Goal: Information Seeking & Learning: Learn about a topic

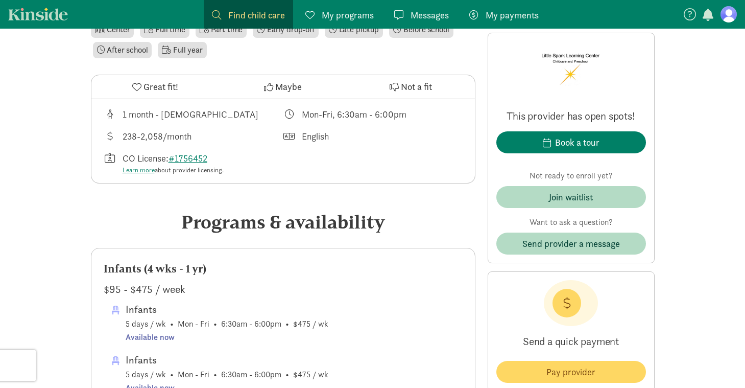
scroll to position [342, 0]
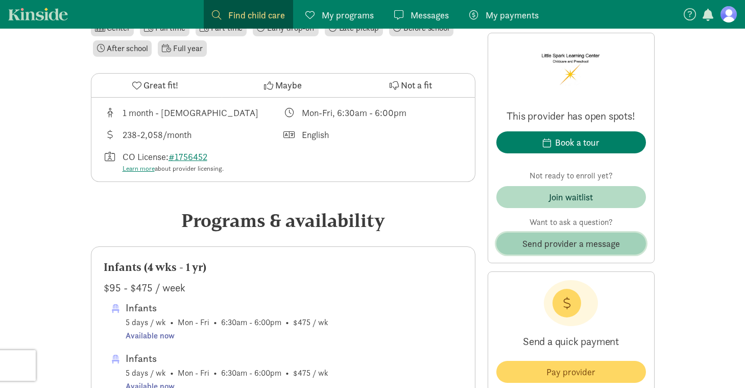
click at [548, 245] on span "Send provider a message" at bounding box center [571, 243] width 98 height 14
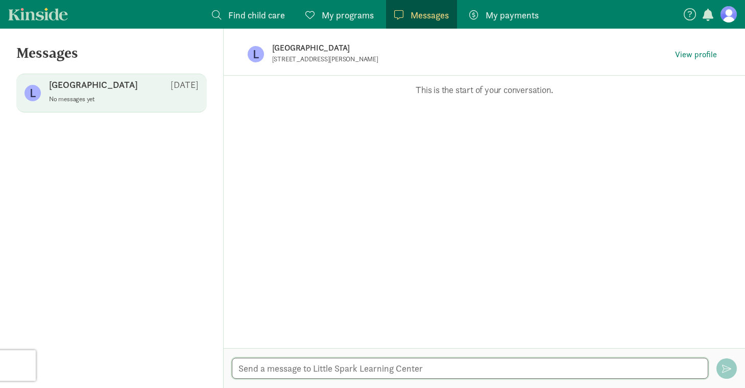
click at [300, 371] on textarea at bounding box center [470, 367] width 476 height 21
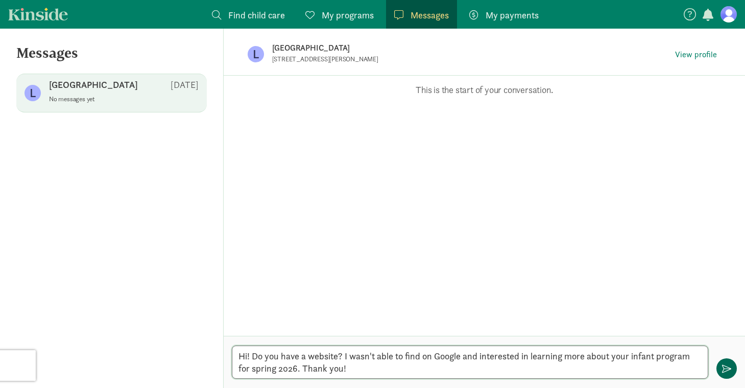
type textarea "Hi! Do you have a website? I wasn't able to find on Google and interested in le…"
click at [722, 366] on span "button" at bounding box center [726, 368] width 9 height 9
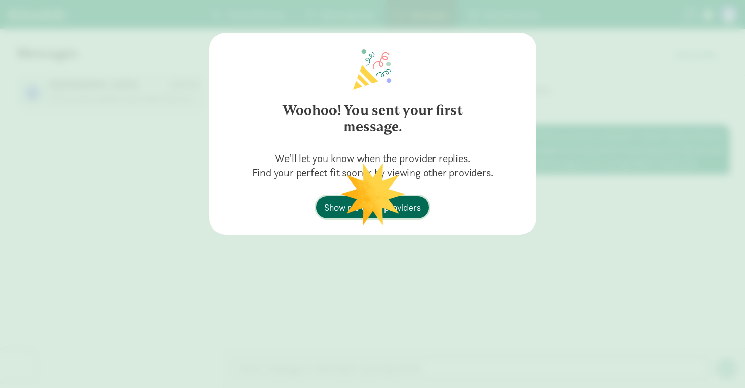
click at [411, 210] on span "Show me other providers" at bounding box center [372, 207] width 96 height 14
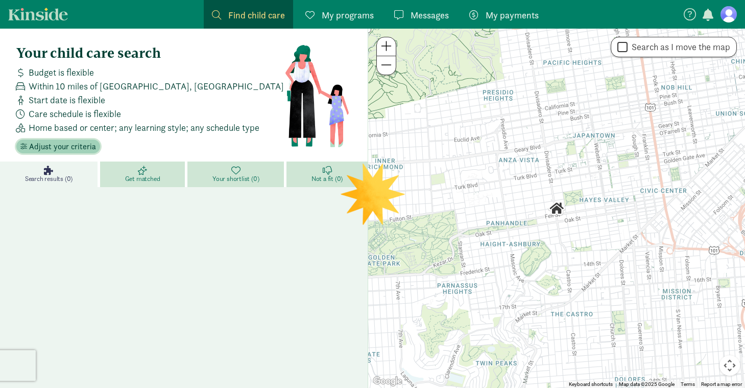
click at [69, 150] on span "Adjust your criteria" at bounding box center [62, 146] width 67 height 12
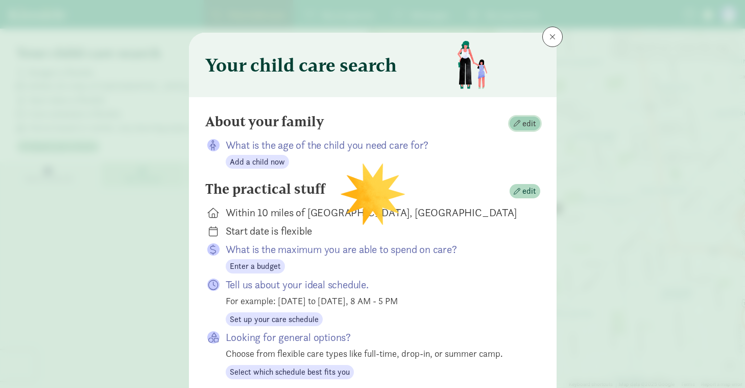
click at [520, 122] on span "button" at bounding box center [517, 123] width 7 height 7
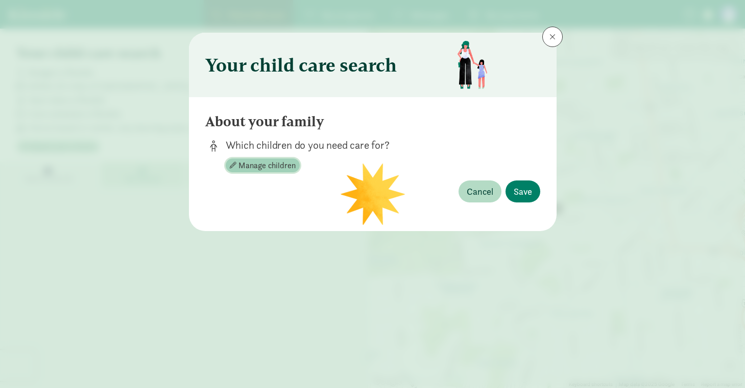
click at [276, 165] on span "Manage children" at bounding box center [266, 165] width 57 height 12
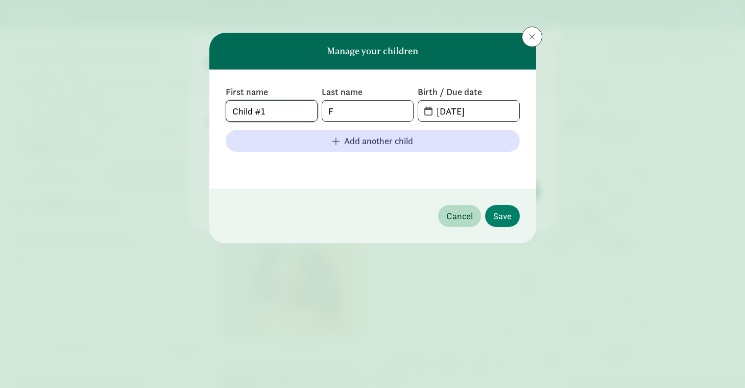
click at [283, 112] on input "Child #1" at bounding box center [271, 111] width 91 height 20
click at [491, 109] on input "08-24-2025" at bounding box center [474, 111] width 88 height 20
click at [467, 110] on input "08-24-2025" at bounding box center [474, 111] width 88 height 20
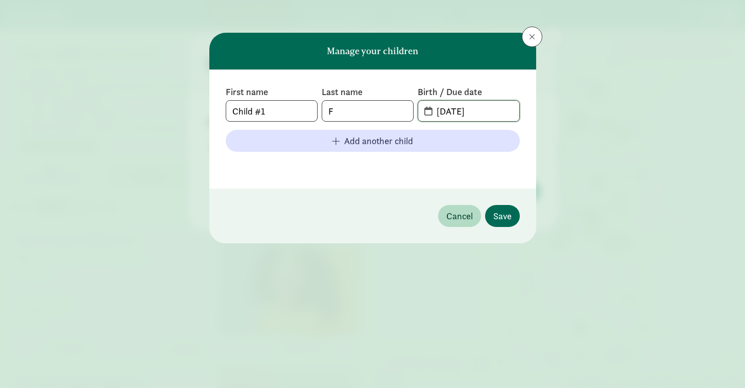
type input "10-27-2025"
click at [504, 214] on span "Save" at bounding box center [502, 216] width 18 height 14
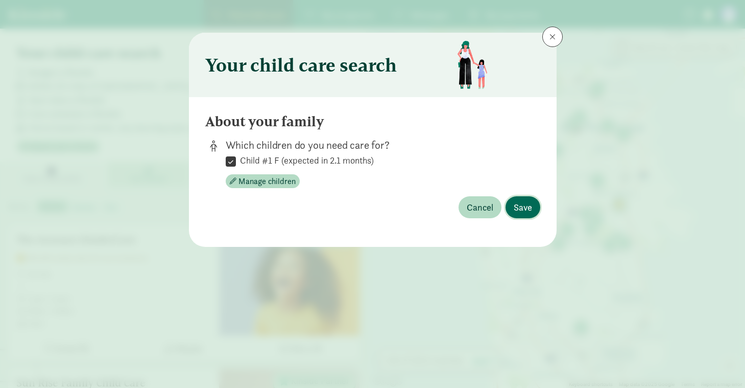
click at [522, 209] on span "Save" at bounding box center [523, 207] width 18 height 14
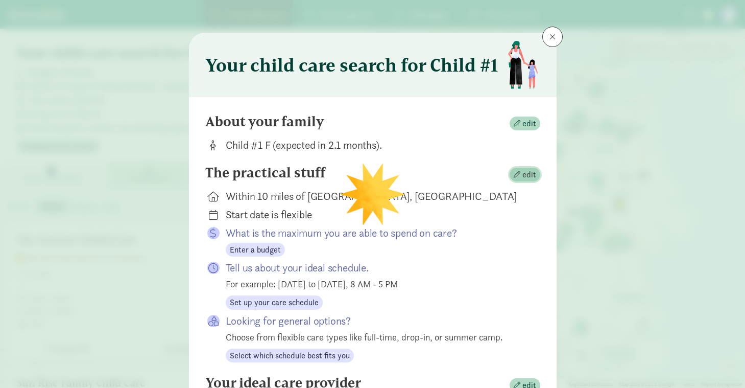
click at [526, 174] on span "edit" at bounding box center [529, 174] width 14 height 12
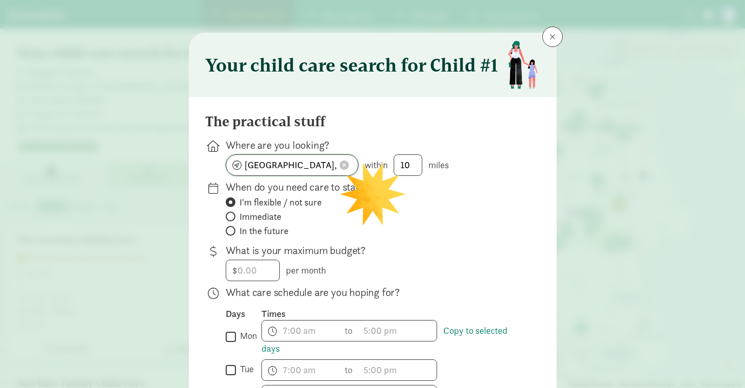
click at [345, 164] on span at bounding box center [344, 164] width 9 height 9
click at [289, 168] on input at bounding box center [292, 165] width 132 height 20
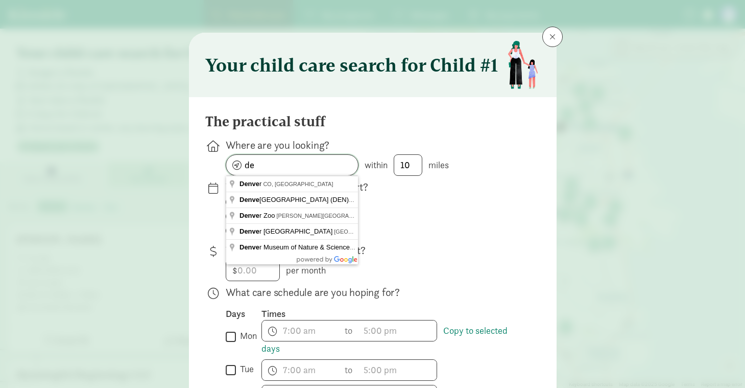
type input "d"
type input "Denver, CO 80237, USA"
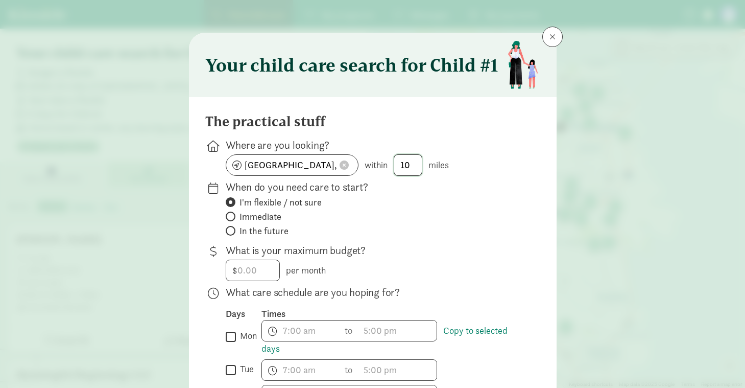
click at [411, 163] on input "10" at bounding box center [408, 165] width 28 height 20
type input "1"
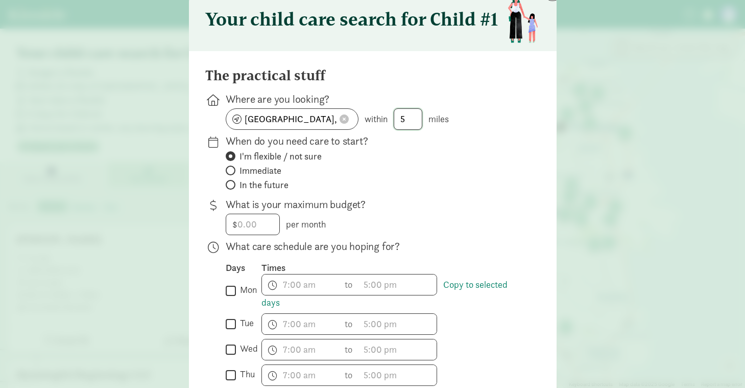
scroll to position [57, 0]
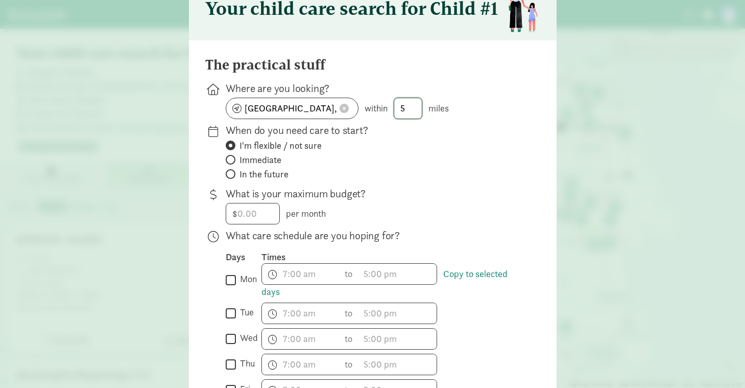
type input "5"
click at [230, 174] on input "In the future" at bounding box center [229, 174] width 7 height 7
radio input "true"
radio input "false"
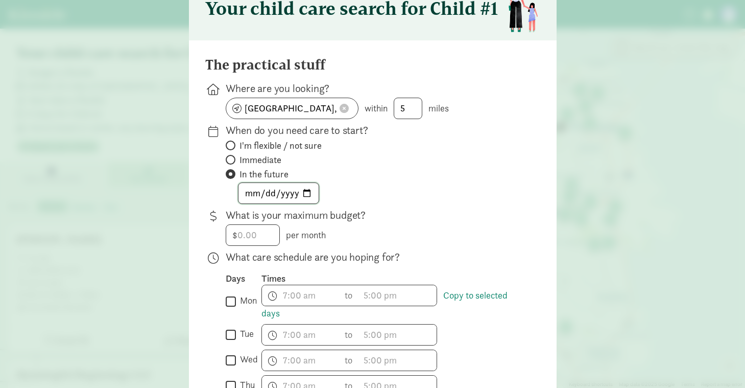
click at [306, 193] on input "date" at bounding box center [278, 193] width 80 height 20
type input "2026-04-01"
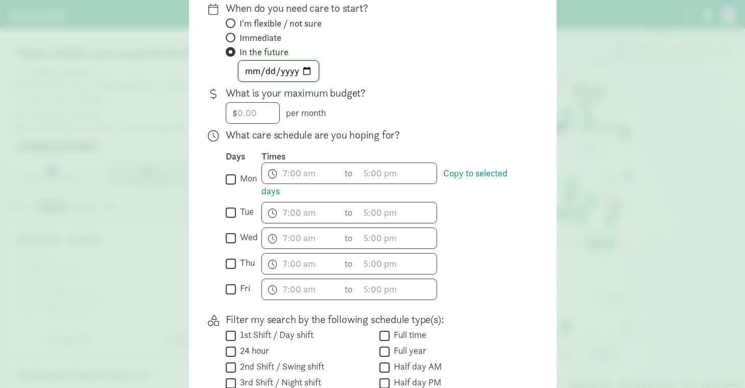
scroll to position [189, 0]
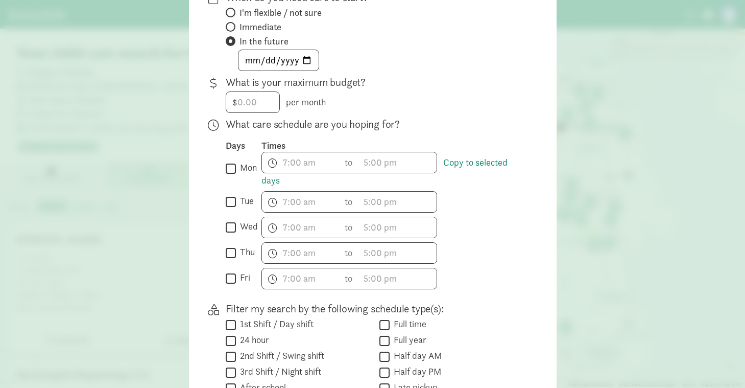
click at [229, 165] on input "mon" at bounding box center [231, 168] width 10 height 14
checkbox input "true"
click at [232, 205] on input "tue" at bounding box center [231, 202] width 10 height 14
checkbox input "true"
click at [232, 227] on input "wed" at bounding box center [231, 227] width 10 height 14
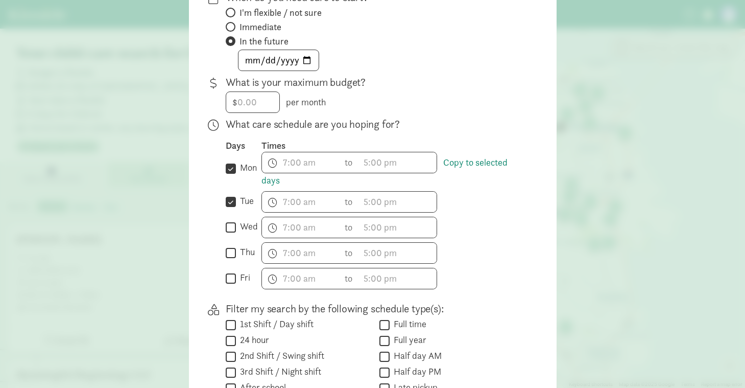
checkbox input "true"
click at [232, 251] on input "thu" at bounding box center [231, 253] width 10 height 14
checkbox input "true"
click at [230, 278] on input "fri" at bounding box center [231, 278] width 10 height 14
checkbox input "true"
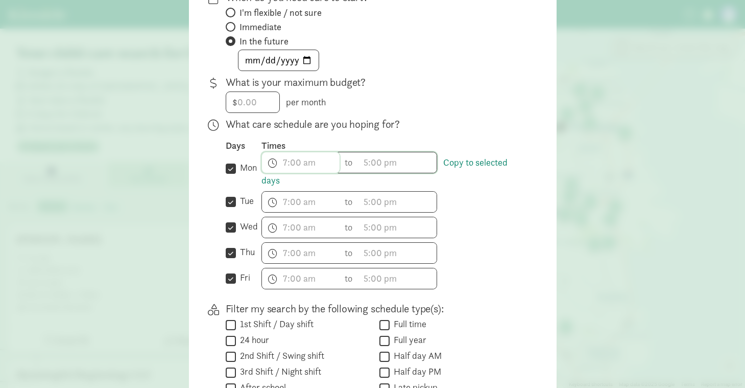
click at [298, 161] on span "h 12 1 2 3 4 5 6 7 8 9 10 11 mm 00 15 30 45 a am pm" at bounding box center [301, 162] width 78 height 20
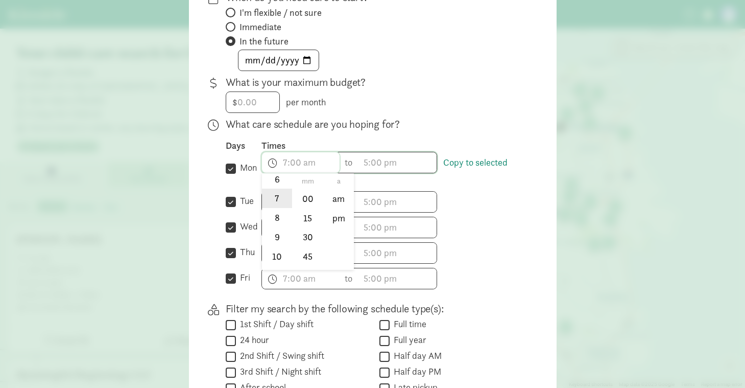
scroll to position [151, 0]
click at [277, 204] on li "8" at bounding box center [277, 201] width 30 height 19
click at [311, 199] on li "00" at bounding box center [308, 197] width 30 height 19
click at [338, 200] on li "am" at bounding box center [339, 197] width 30 height 19
type input "8:00 am"
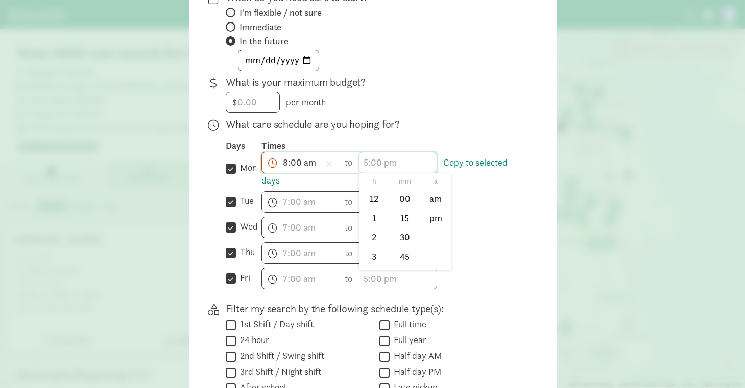
click at [367, 162] on span "h 12 1 2 3 4 5 6 7 8 9 10 11 mm 00 15 30 45 a am pm" at bounding box center [398, 162] width 78 height 20
click at [375, 215] on li "4" at bounding box center [374, 214] width 30 height 19
click at [405, 196] on li "00" at bounding box center [405, 197] width 30 height 19
click at [439, 216] on li "pm" at bounding box center [436, 217] width 30 height 19
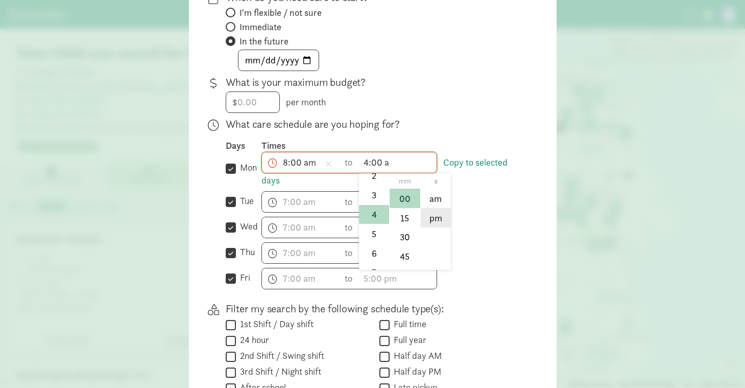
type input "4:00 pm"
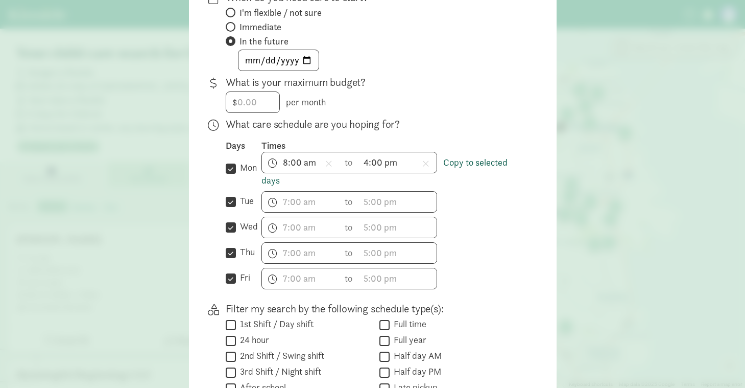
click at [454, 167] on link "Copy to selected days" at bounding box center [384, 171] width 246 height 30
click at [272, 182] on link "Copy to selected days" at bounding box center [384, 171] width 246 height 30
click at [484, 161] on link "Copy to selected days" at bounding box center [384, 171] width 246 height 30
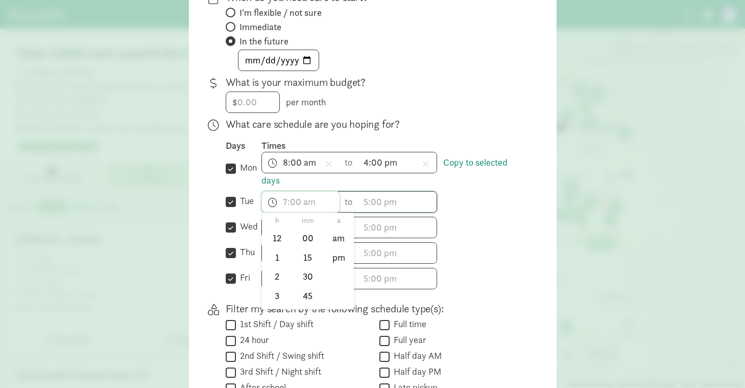
click at [295, 202] on input "text" at bounding box center [301, 201] width 78 height 20
click at [348, 183] on div at bounding box center [372, 5] width 745 height 388
click at [285, 201] on input "text" at bounding box center [301, 201] width 78 height 20
click at [279, 291] on li "8" at bounding box center [277, 293] width 30 height 19
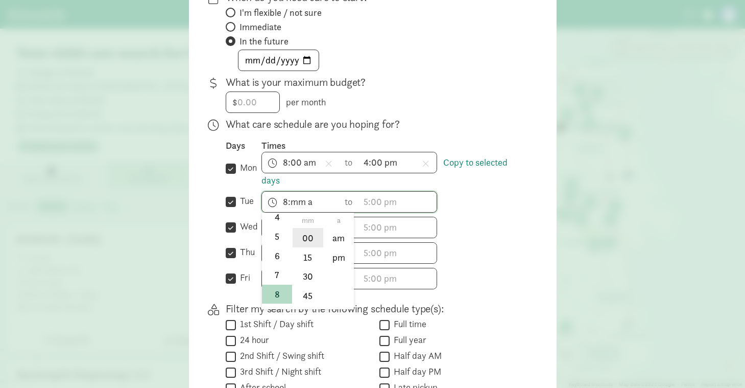
click at [312, 236] on li "00" at bounding box center [308, 237] width 30 height 19
click at [350, 237] on li "am" at bounding box center [339, 237] width 30 height 19
type input "8:00 am"
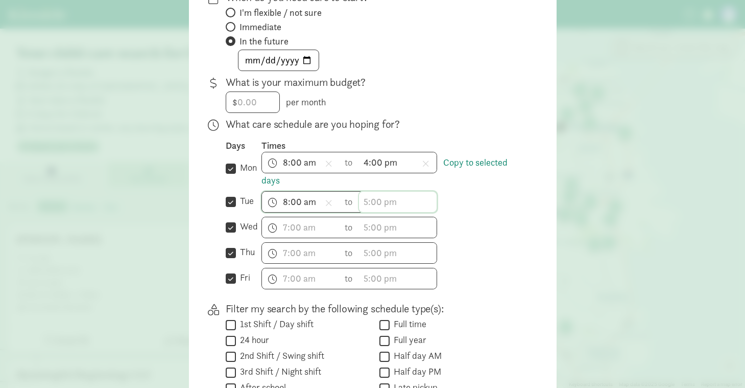
click at [389, 205] on input "text" at bounding box center [398, 201] width 78 height 20
click at [373, 260] on li "4" at bounding box center [374, 256] width 30 height 19
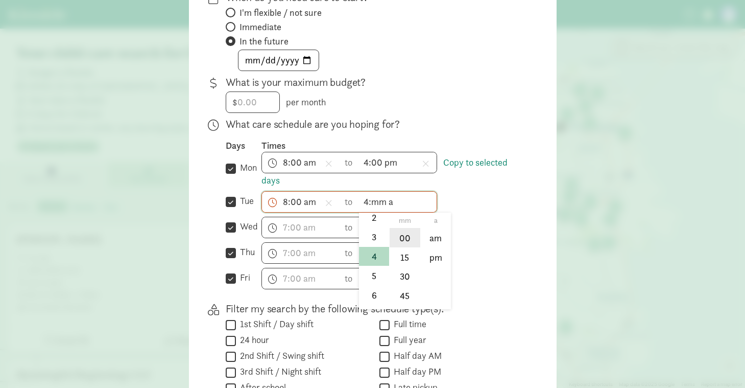
click at [408, 239] on li "00" at bounding box center [405, 237] width 30 height 19
click at [431, 258] on li "pm" at bounding box center [436, 256] width 30 height 19
type input "4:00 pm"
click at [481, 240] on div "Days Times  mon Copy to selected days 8:00 am h 12 1 2 3 4 5 6 7 8 9 10 11 mm …" at bounding box center [375, 214] width 298 height 150
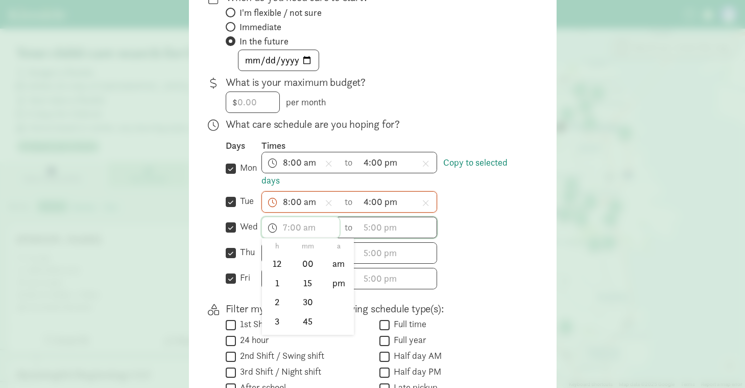
click at [284, 229] on input "text" at bounding box center [301, 227] width 78 height 20
click at [277, 312] on li "8" at bounding box center [277, 314] width 30 height 19
click at [312, 265] on li "00" at bounding box center [308, 262] width 30 height 19
click at [340, 264] on li "am" at bounding box center [339, 262] width 30 height 19
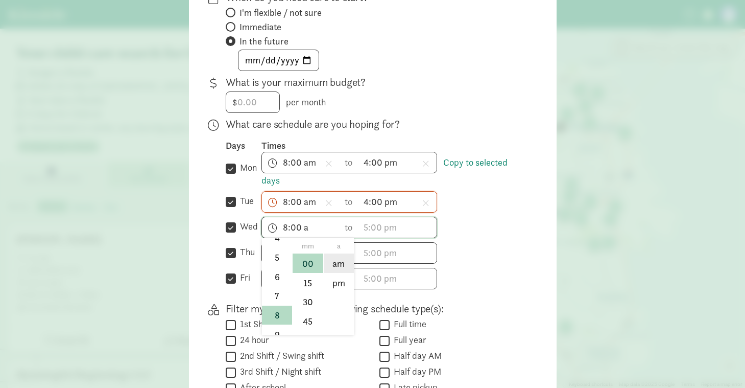
type input "8:00 am"
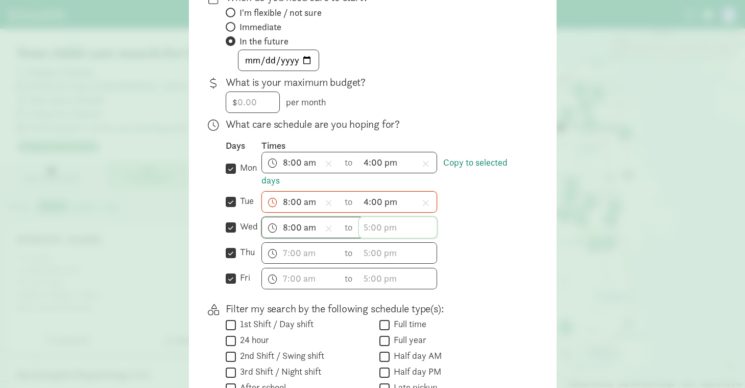
click at [377, 229] on input "text" at bounding box center [398, 227] width 78 height 20
click at [375, 305] on li "4" at bounding box center [374, 300] width 30 height 19
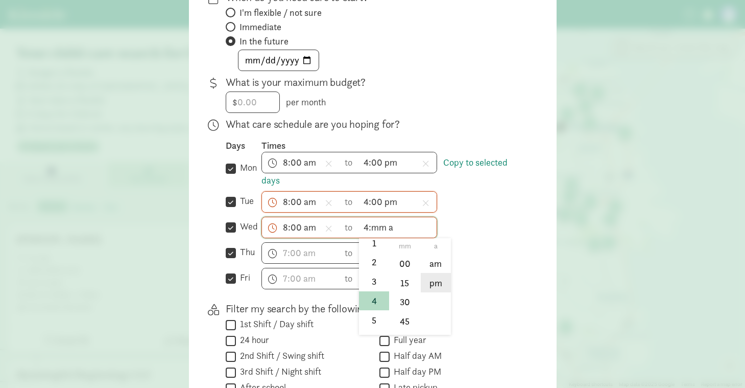
click at [443, 281] on li "pm" at bounding box center [436, 282] width 30 height 19
click at [403, 268] on li "00" at bounding box center [405, 262] width 30 height 19
type input "4:00 pm"
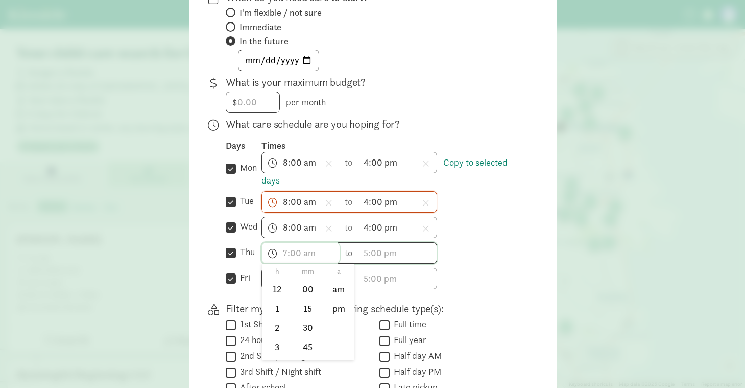
click at [290, 253] on input "text" at bounding box center [301, 253] width 78 height 20
click at [278, 308] on li "8" at bounding box center [277, 308] width 30 height 19
click at [312, 292] on li "00" at bounding box center [308, 288] width 30 height 19
click at [343, 291] on li "am" at bounding box center [339, 288] width 30 height 19
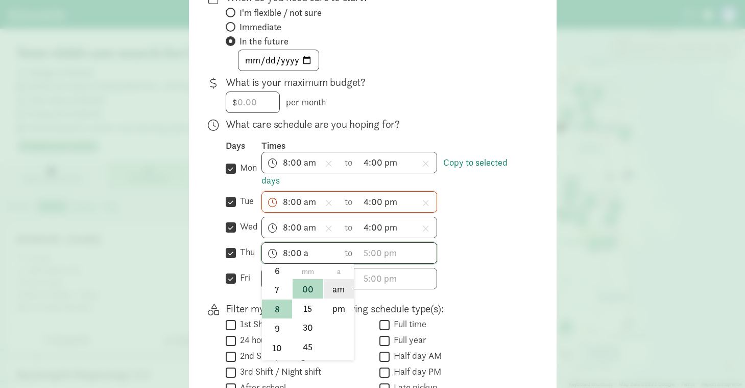
type input "8:00 am"
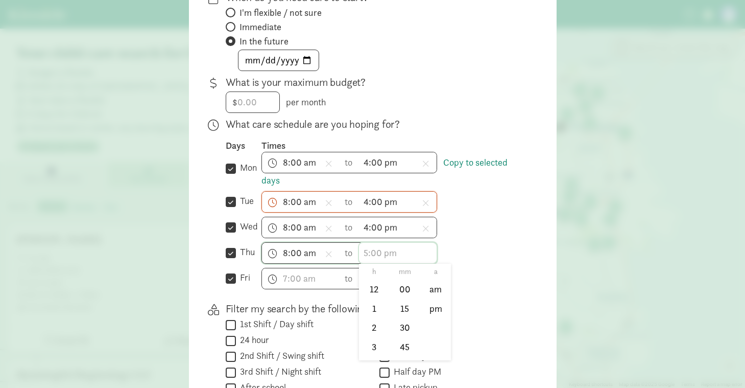
click at [385, 251] on input "text" at bounding box center [398, 253] width 78 height 20
click at [374, 291] on li "4" at bounding box center [374, 286] width 30 height 19
click at [403, 289] on li "00" at bounding box center [405, 288] width 30 height 19
click at [445, 307] on li "pm" at bounding box center [436, 307] width 30 height 19
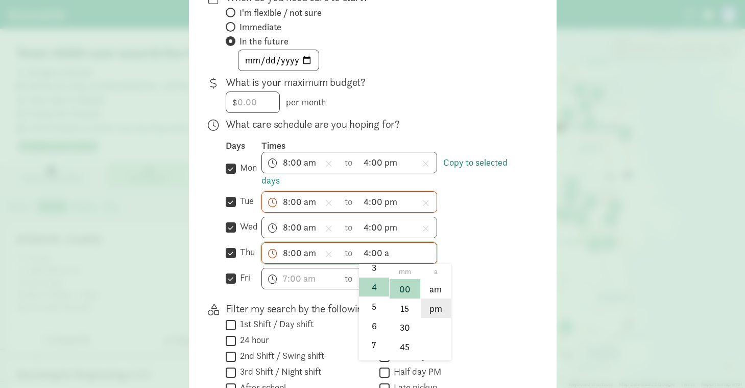
type input "4:00 pm"
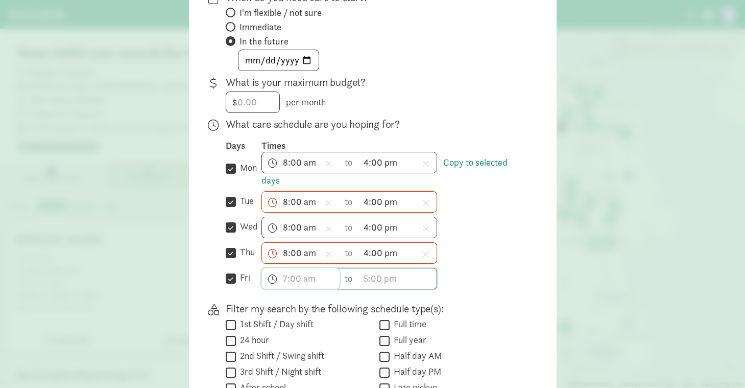
click at [287, 280] on input "text" at bounding box center [301, 278] width 78 height 20
click at [278, 360] on li "8" at bounding box center [277, 363] width 30 height 19
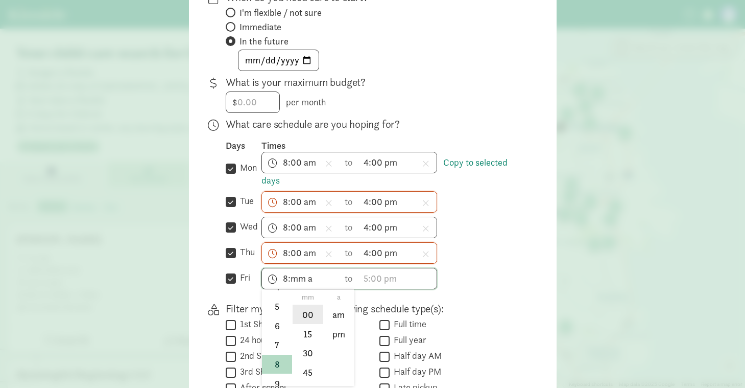
click at [311, 320] on li "00" at bounding box center [308, 313] width 30 height 19
click at [342, 319] on li "am" at bounding box center [339, 313] width 30 height 19
type input "8:00 am"
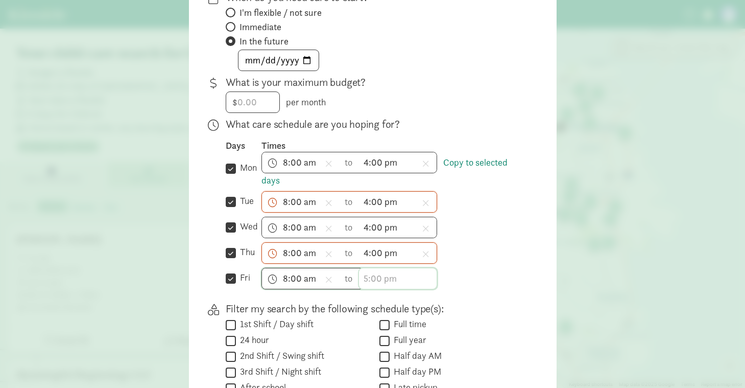
click at [369, 278] on input "text" at bounding box center [398, 278] width 78 height 20
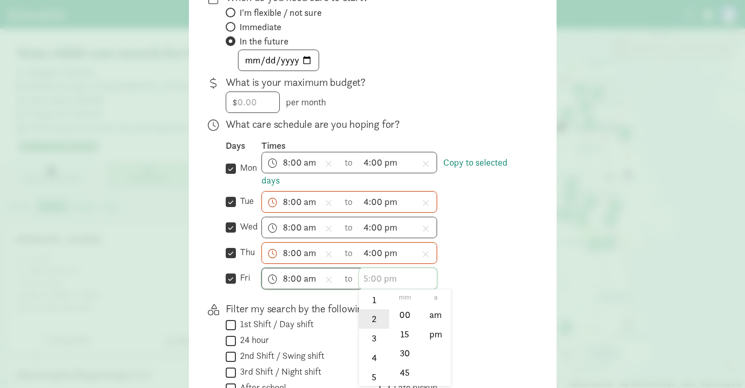
scroll to position [49, 0]
click at [374, 343] on li "4" at bounding box center [374, 342] width 30 height 19
click at [408, 315] on li "00" at bounding box center [405, 313] width 30 height 19
click at [431, 327] on li "pm" at bounding box center [436, 333] width 30 height 19
type input "4:00 pm"
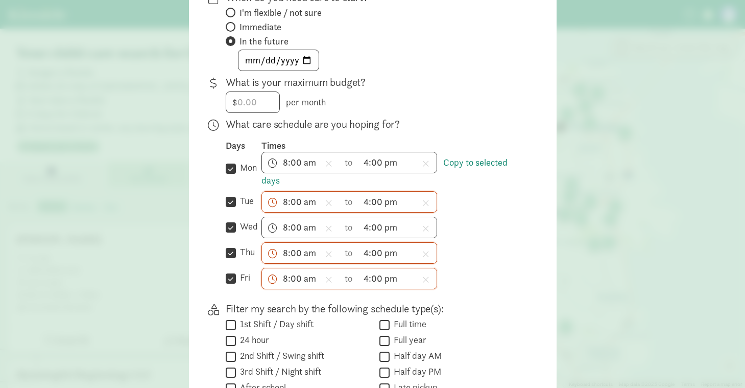
click at [476, 289] on div "What care schedule are you hoping for? Days Times  mon Copy to selected days 8…" at bounding box center [375, 207] width 298 height 180
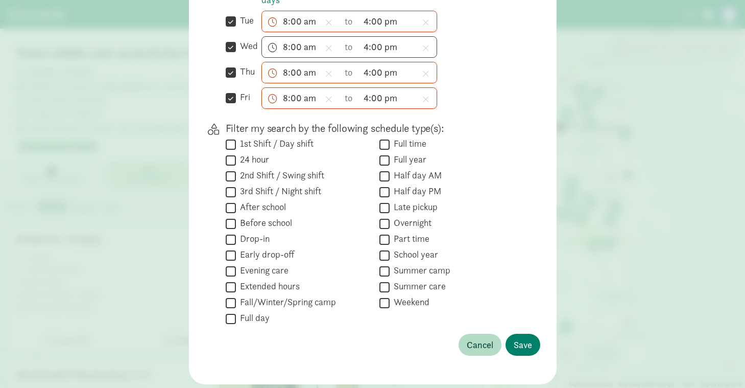
scroll to position [371, 0]
click at [530, 340] on span "Save" at bounding box center [523, 343] width 18 height 14
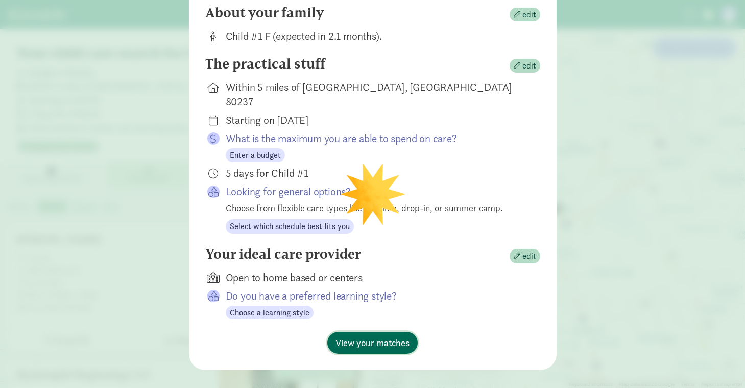
click at [357, 335] on span "View your matches" at bounding box center [372, 342] width 74 height 14
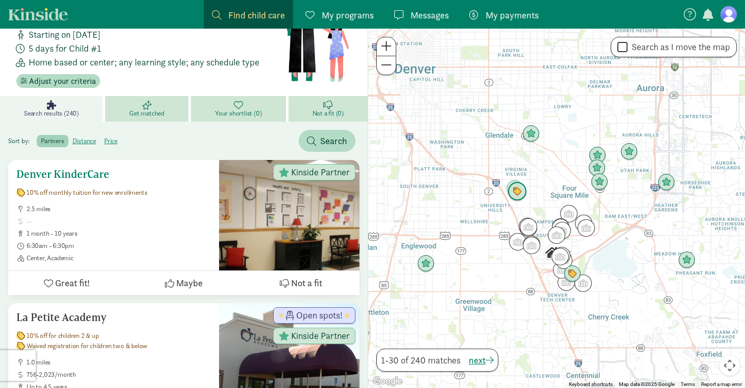
scroll to position [0, 0]
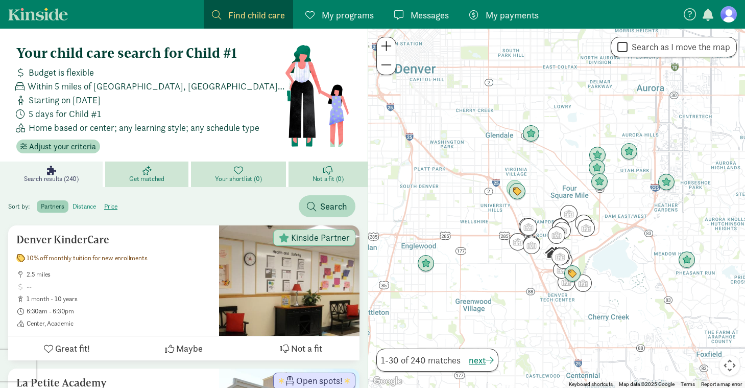
click at [100, 206] on label "distance" at bounding box center [110, 206] width 21 height 12
click at [72, 202] on input "distance" at bounding box center [72, 202] width 0 height 0
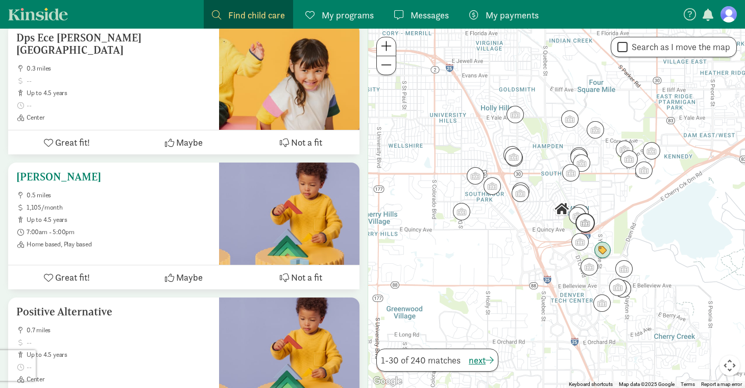
scroll to position [340, 0]
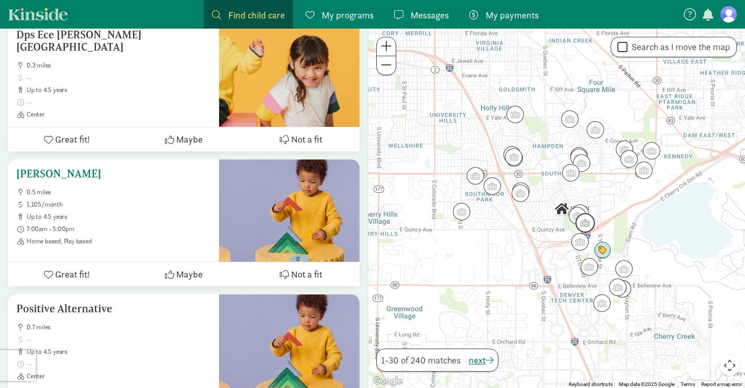
click at [174, 200] on span "1,105/month" at bounding box center [119, 204] width 184 height 8
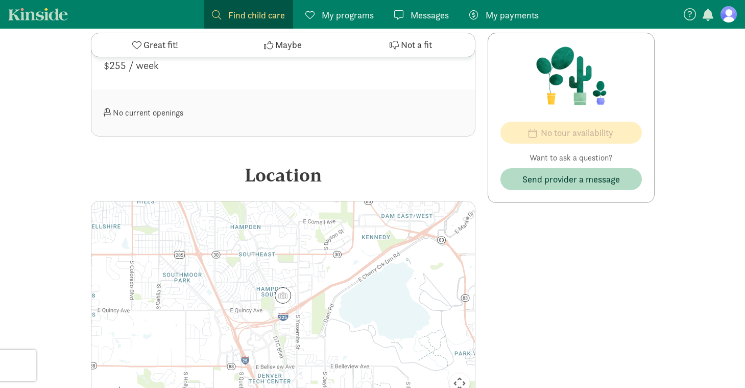
scroll to position [528, 0]
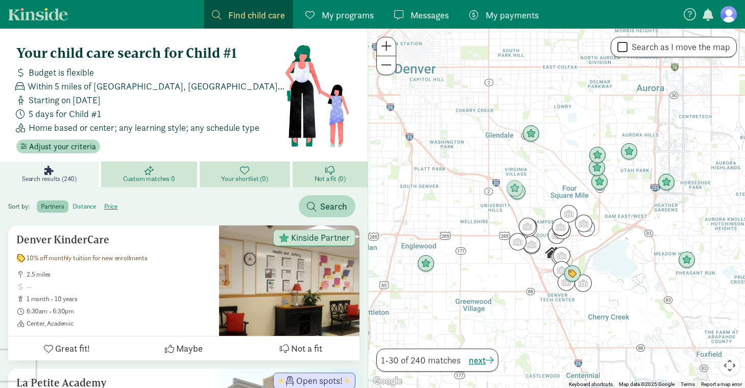
click at [100, 209] on label "distance" at bounding box center [110, 206] width 21 height 12
click at [72, 202] on input "distance" at bounding box center [72, 202] width 0 height 0
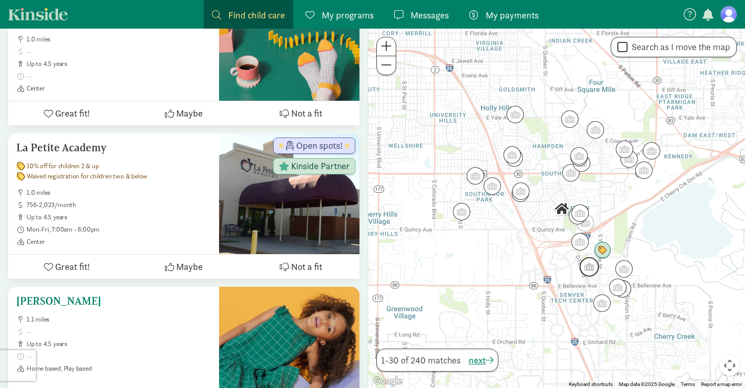
scroll to position [1464, 0]
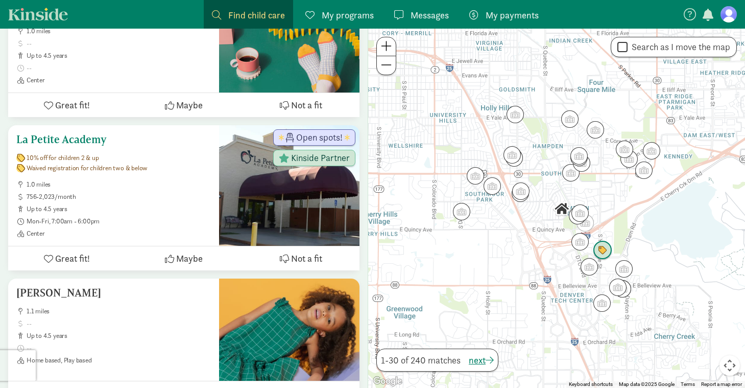
click at [88, 133] on h5 "La Petite Academy" at bounding box center [113, 139] width 195 height 12
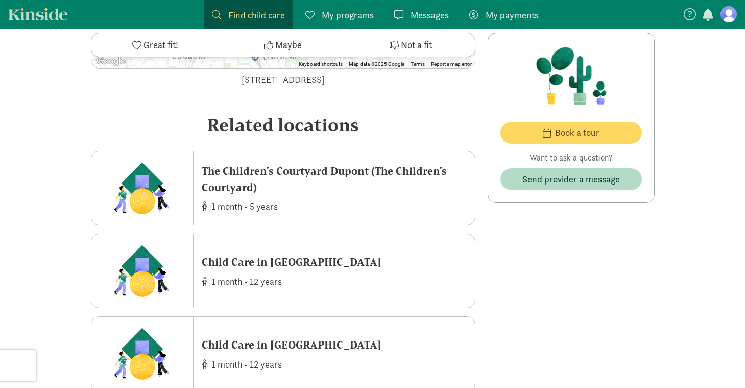
scroll to position [2106, 0]
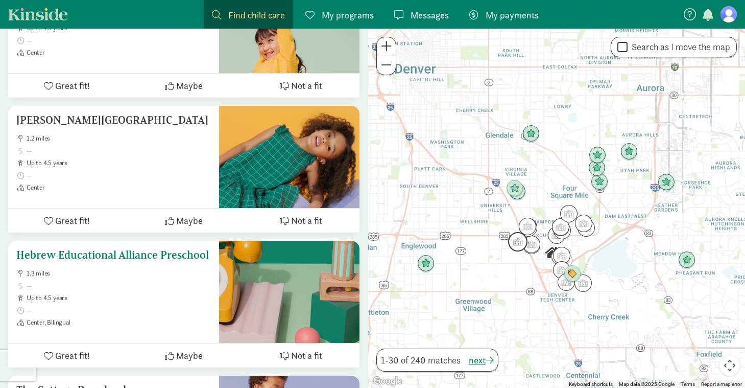
scroll to position [3330, 0]
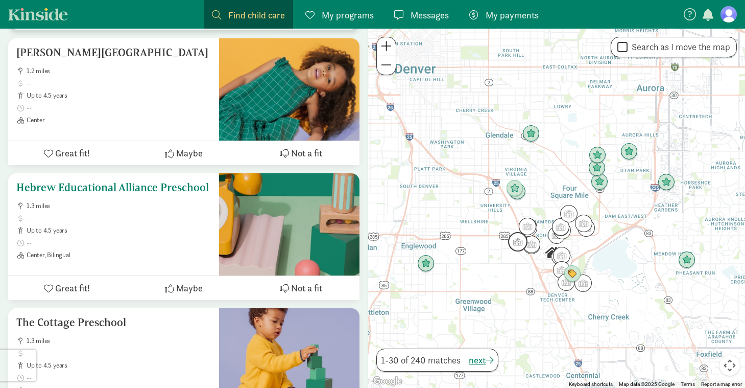
click at [90, 181] on h5 "Hebrew Educational Alliance Preschool" at bounding box center [113, 187] width 195 height 12
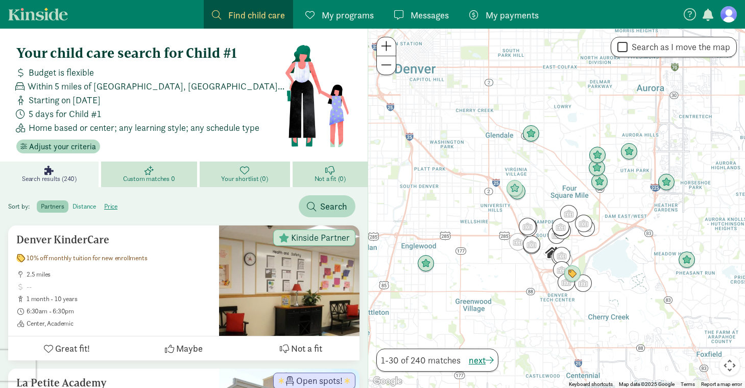
click at [100, 209] on label "distance" at bounding box center [110, 206] width 21 height 12
click at [72, 202] on input "distance" at bounding box center [72, 202] width 0 height 0
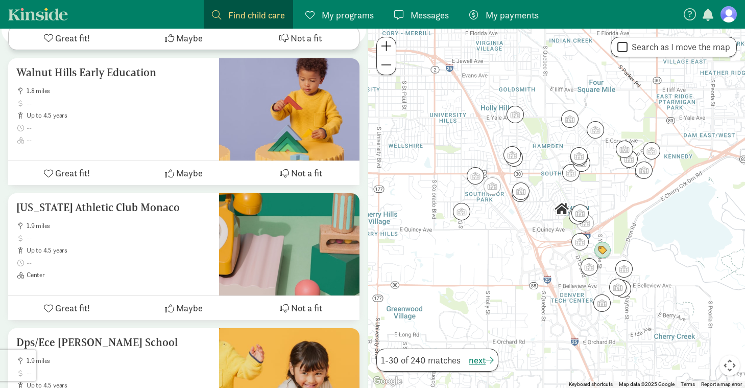
scroll to position [3930, 0]
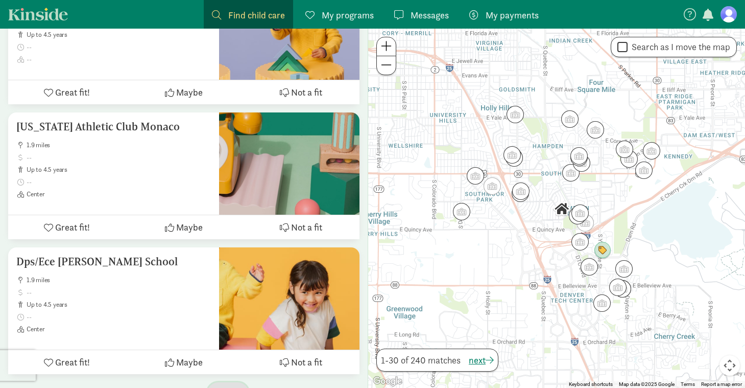
click at [227, 386] on span "next" at bounding box center [227, 393] width 25 height 14
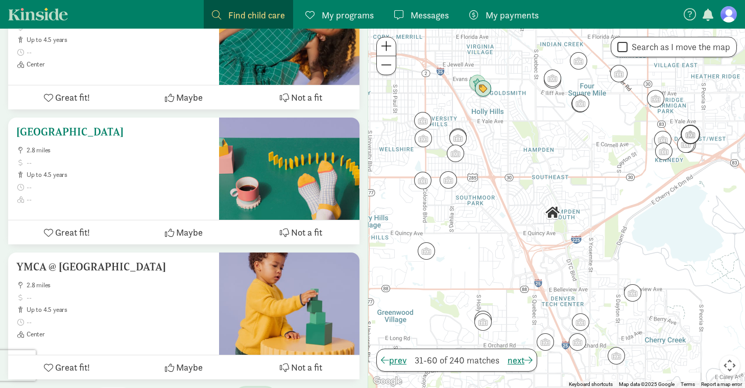
scroll to position [3932, 0]
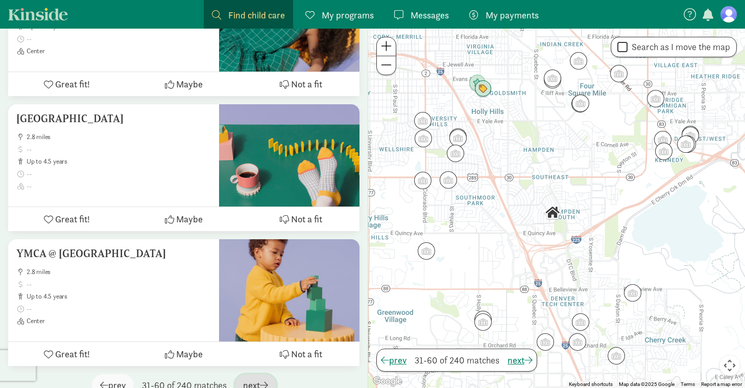
click at [254, 378] on span "next" at bounding box center [255, 385] width 25 height 14
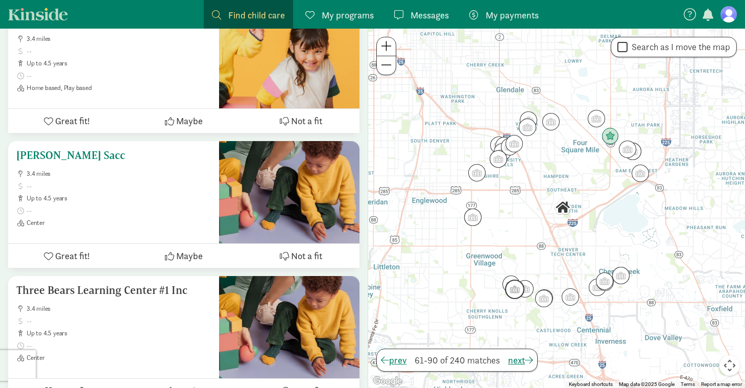
scroll to position [3919, 0]
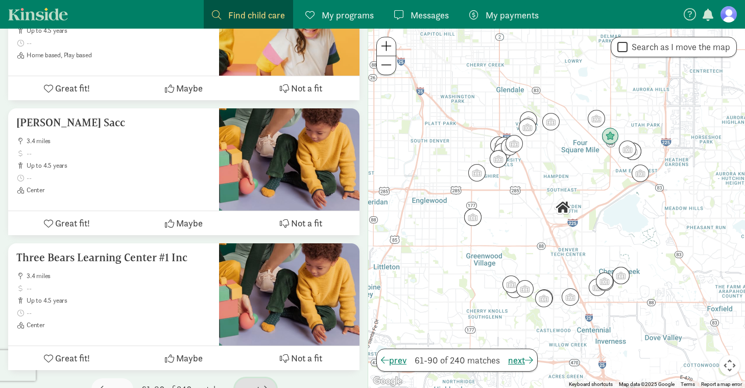
click at [255, 382] on span "next" at bounding box center [255, 389] width 25 height 14
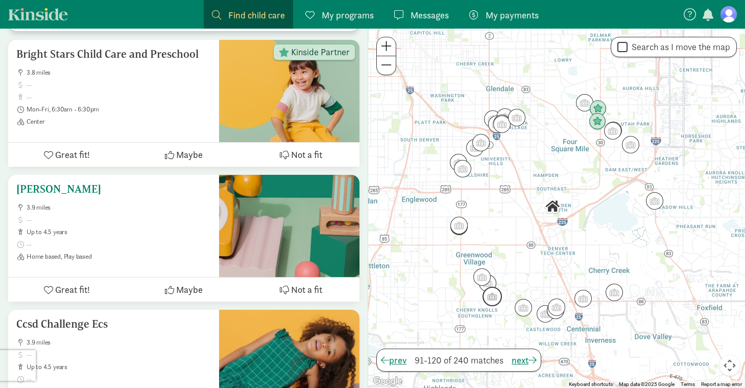
scroll to position [3932, 0]
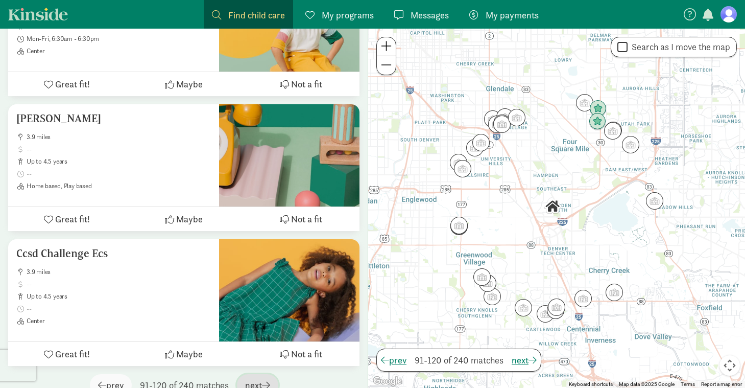
click at [255, 378] on span "next" at bounding box center [257, 385] width 25 height 14
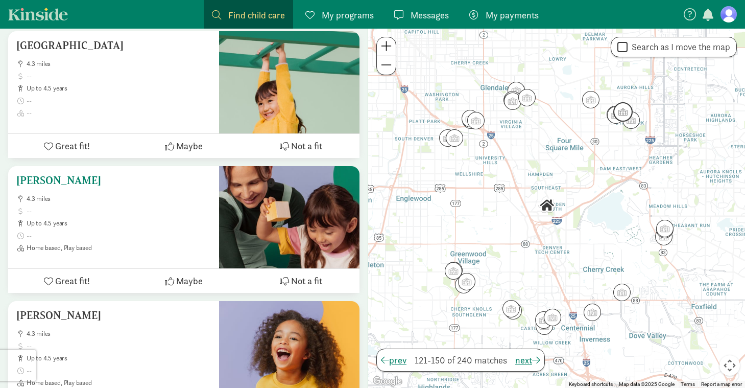
scroll to position [3919, 0]
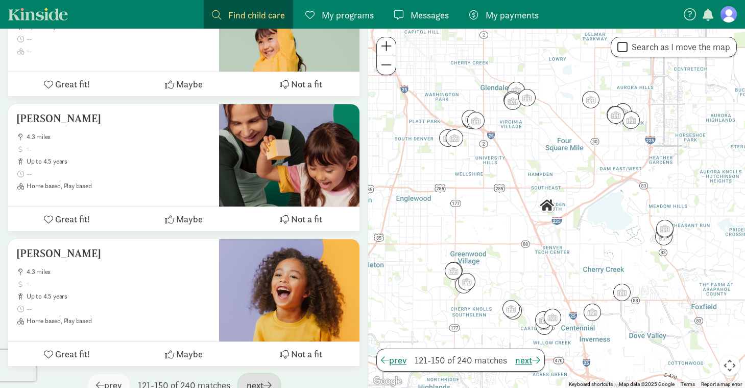
click at [255, 378] on span "next" at bounding box center [259, 385] width 25 height 14
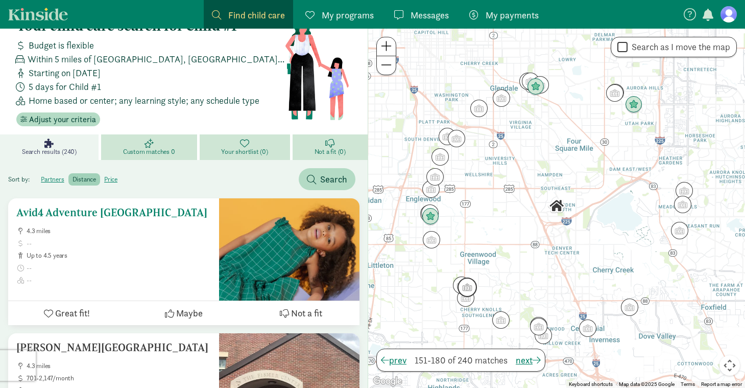
scroll to position [0, 0]
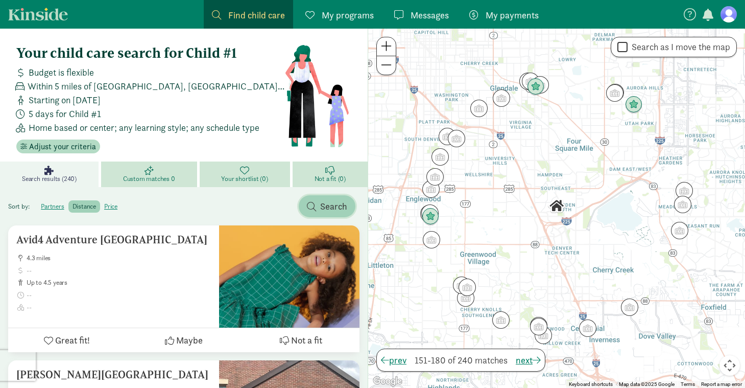
click at [314, 202] on span "button" at bounding box center [311, 206] width 9 height 9
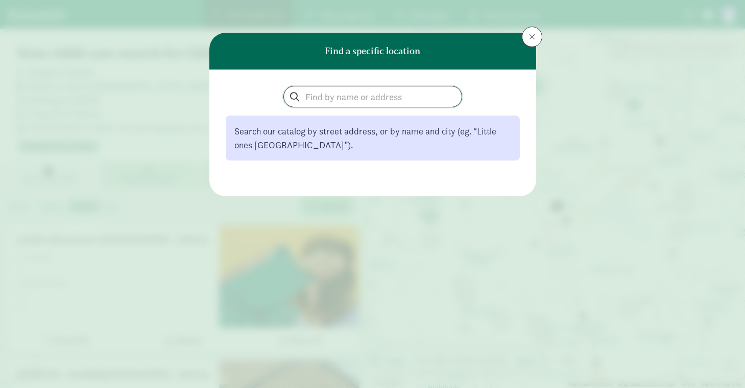
click at [349, 103] on input "search" at bounding box center [373, 96] width 178 height 20
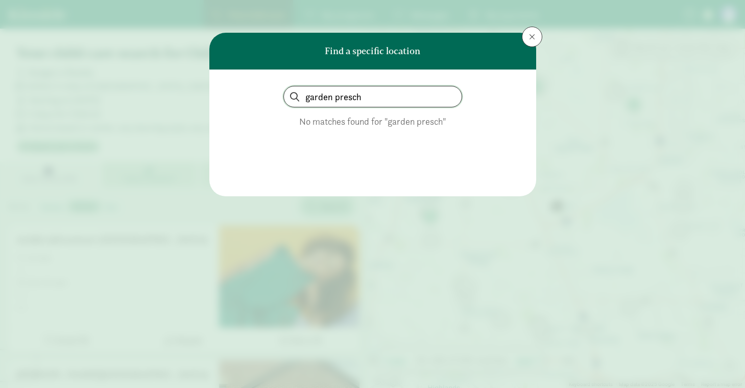
type input "garden presch"
click at [526, 31] on button at bounding box center [532, 37] width 20 height 20
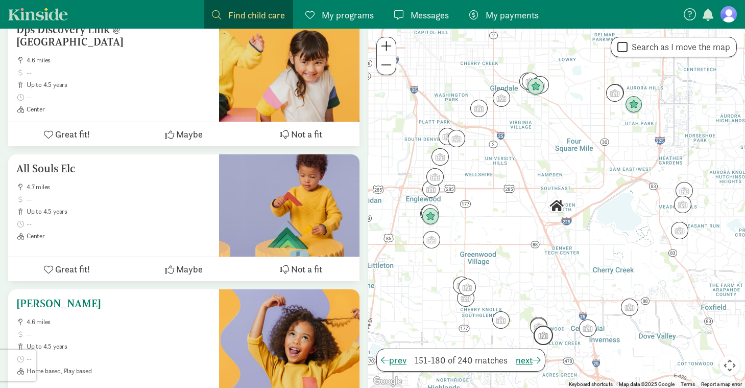
scroll to position [3928, 0]
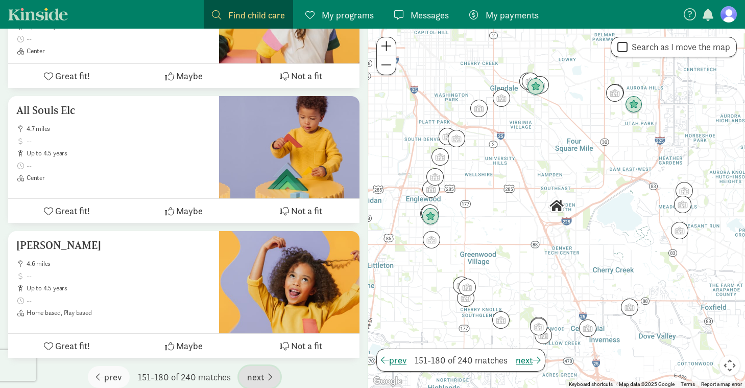
click at [263, 370] on span "next" at bounding box center [259, 377] width 25 height 14
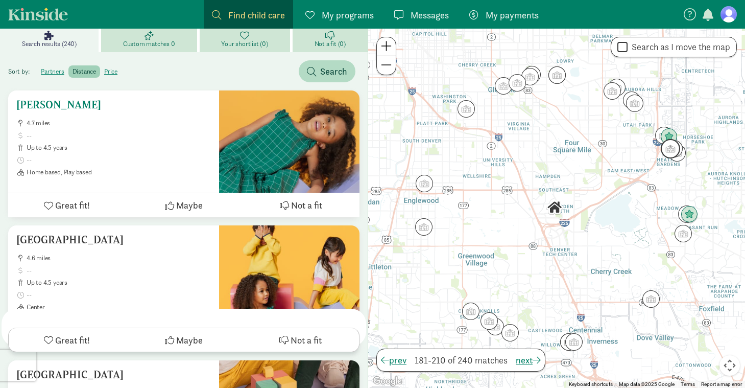
scroll to position [0, 0]
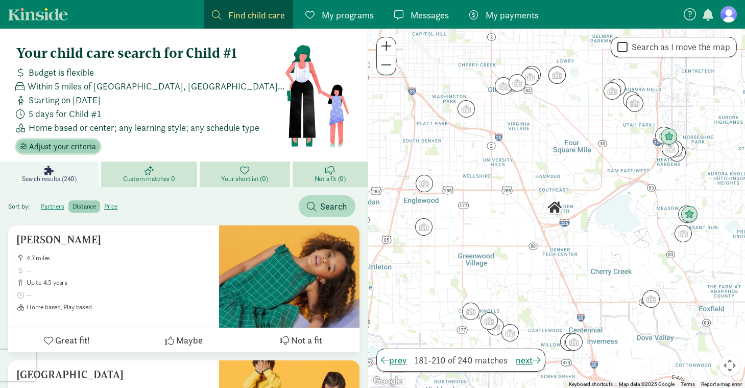
click at [57, 150] on span "Adjust your criteria" at bounding box center [62, 146] width 67 height 12
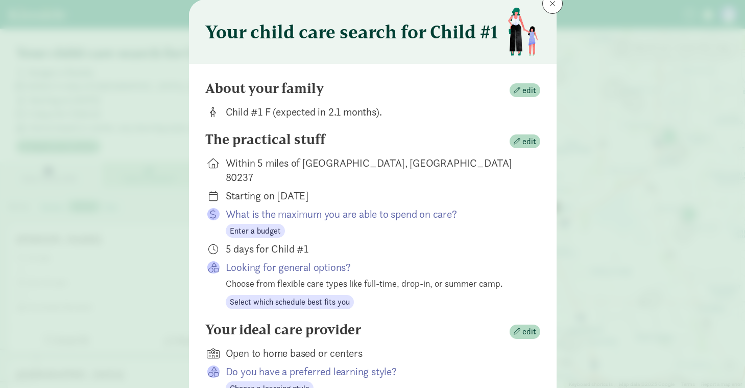
scroll to position [109, 0]
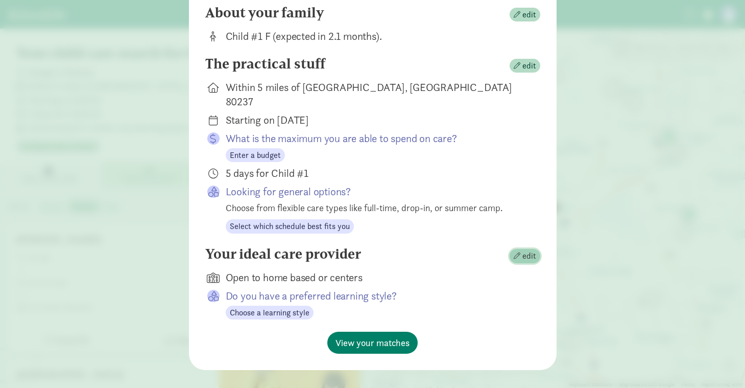
click at [527, 250] on span "edit" at bounding box center [529, 256] width 14 height 12
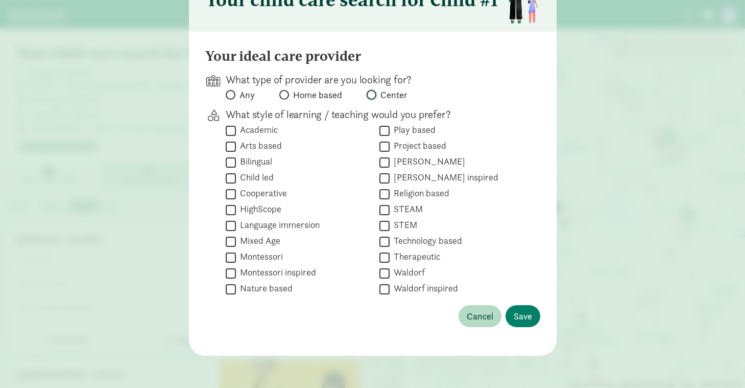
click at [372, 98] on input "Center" at bounding box center [370, 94] width 7 height 7
radio input "true"
click at [520, 316] on span "Save" at bounding box center [523, 316] width 18 height 14
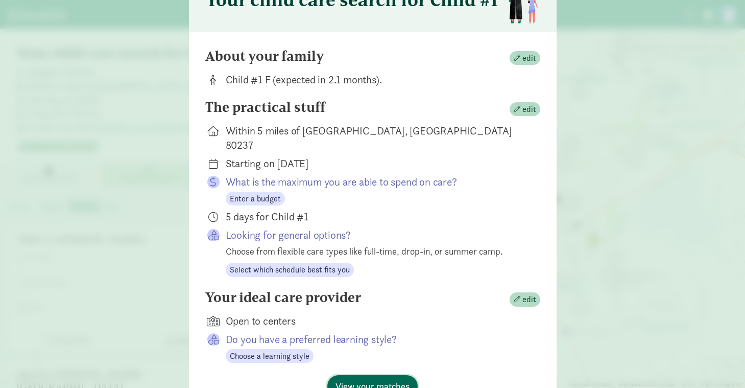
click at [407, 379] on span "View your matches" at bounding box center [372, 386] width 74 height 14
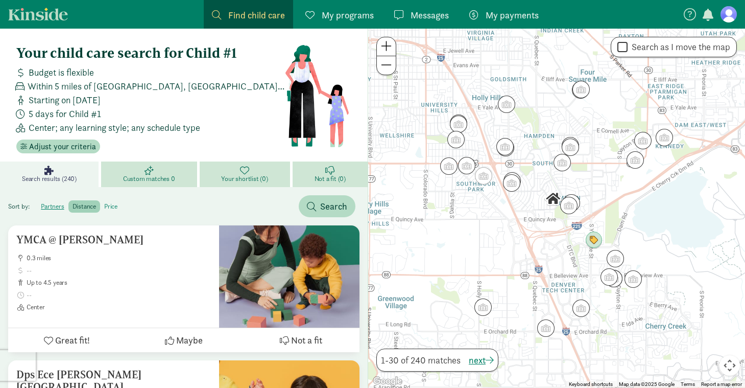
click at [114, 204] on label "price" at bounding box center [110, 206] width 21 height 12
click at [104, 202] on input "price" at bounding box center [104, 202] width 0 height 0
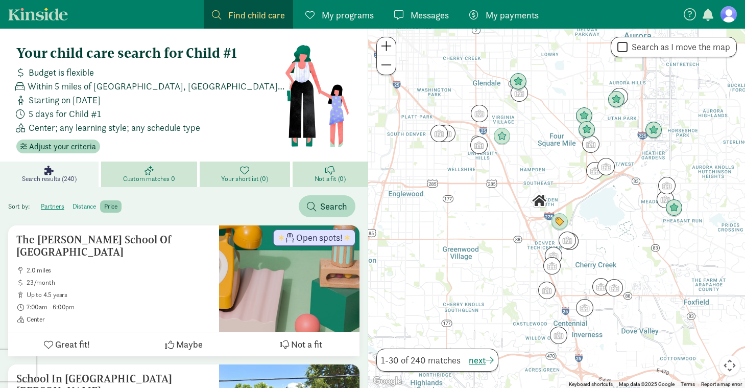
click at [100, 204] on label "distance" at bounding box center [110, 206] width 21 height 12
click at [72, 202] on input "distance" at bounding box center [72, 202] width 0 height 0
